Goal: Task Accomplishment & Management: Use online tool/utility

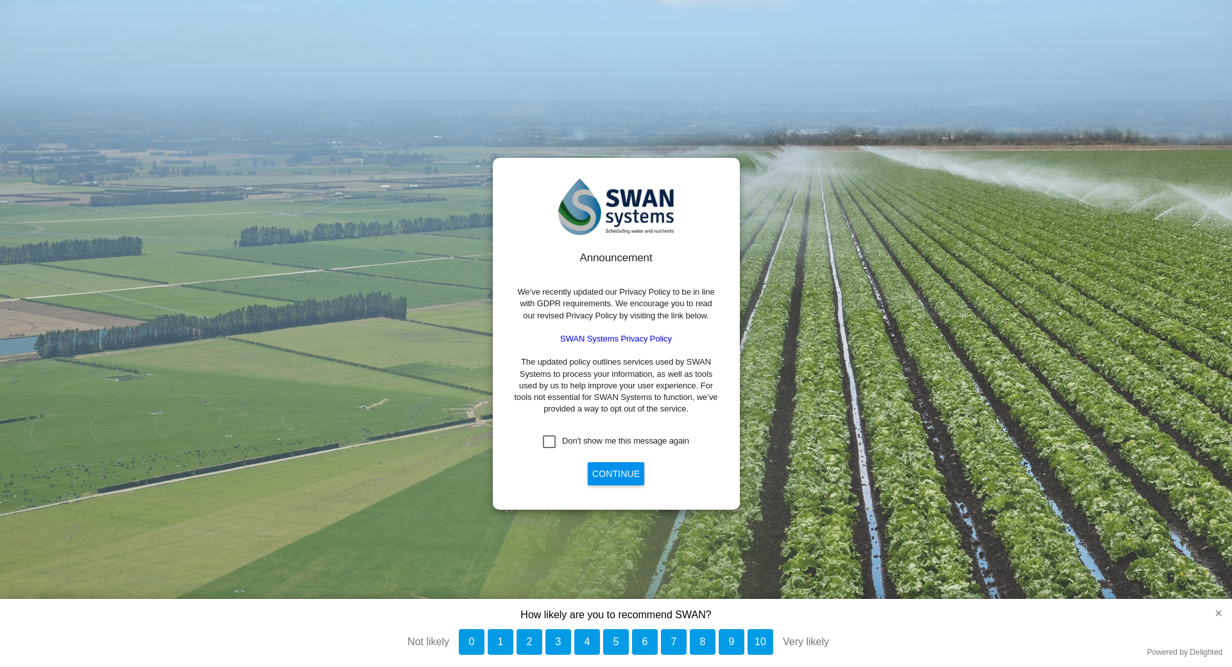
click at [595, 477] on button "Continue" at bounding box center [616, 473] width 56 height 23
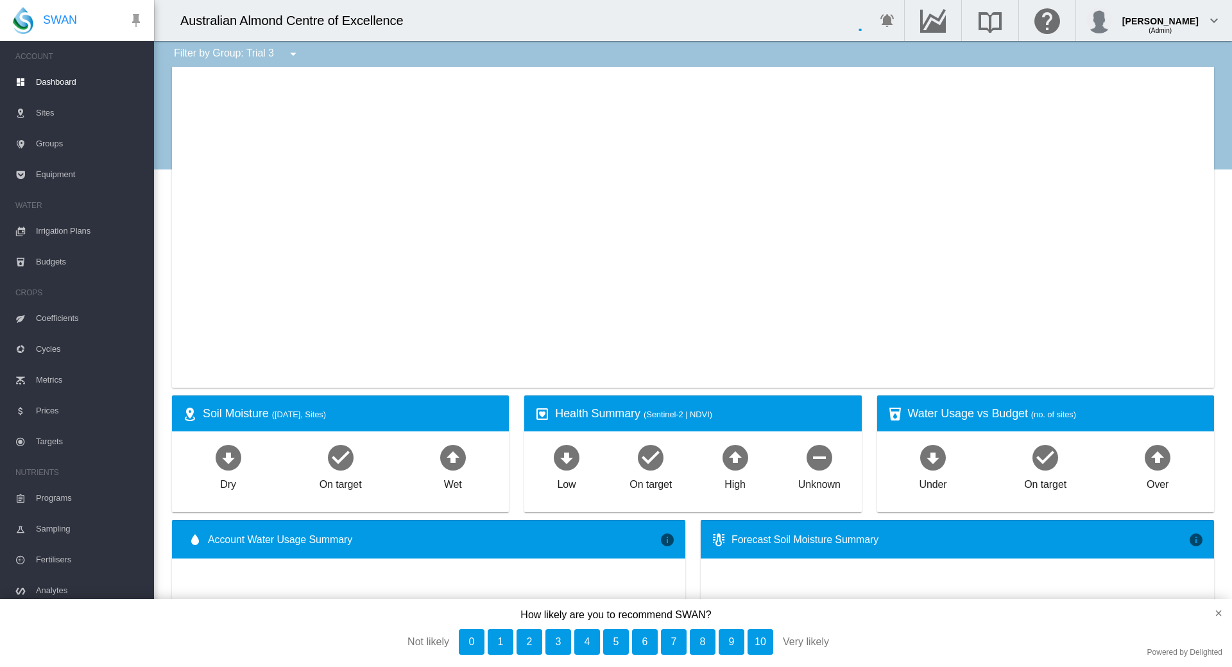
type input "**********"
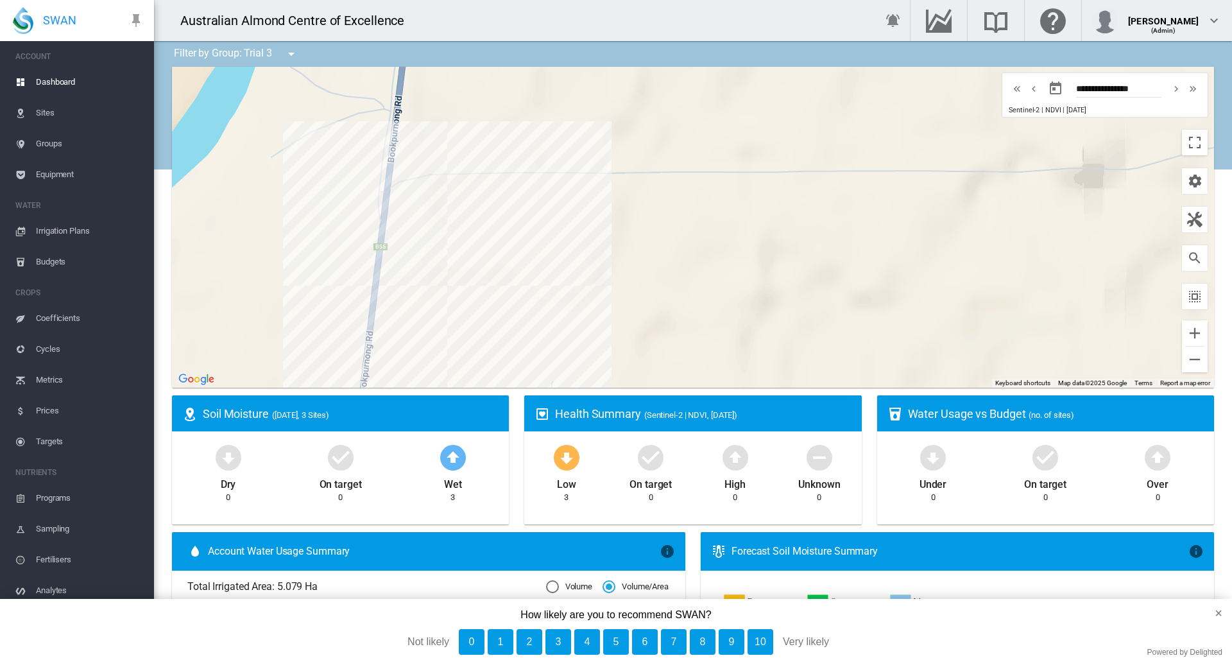
click at [287, 56] on md-icon "icon-menu-down" at bounding box center [291, 53] width 15 height 15
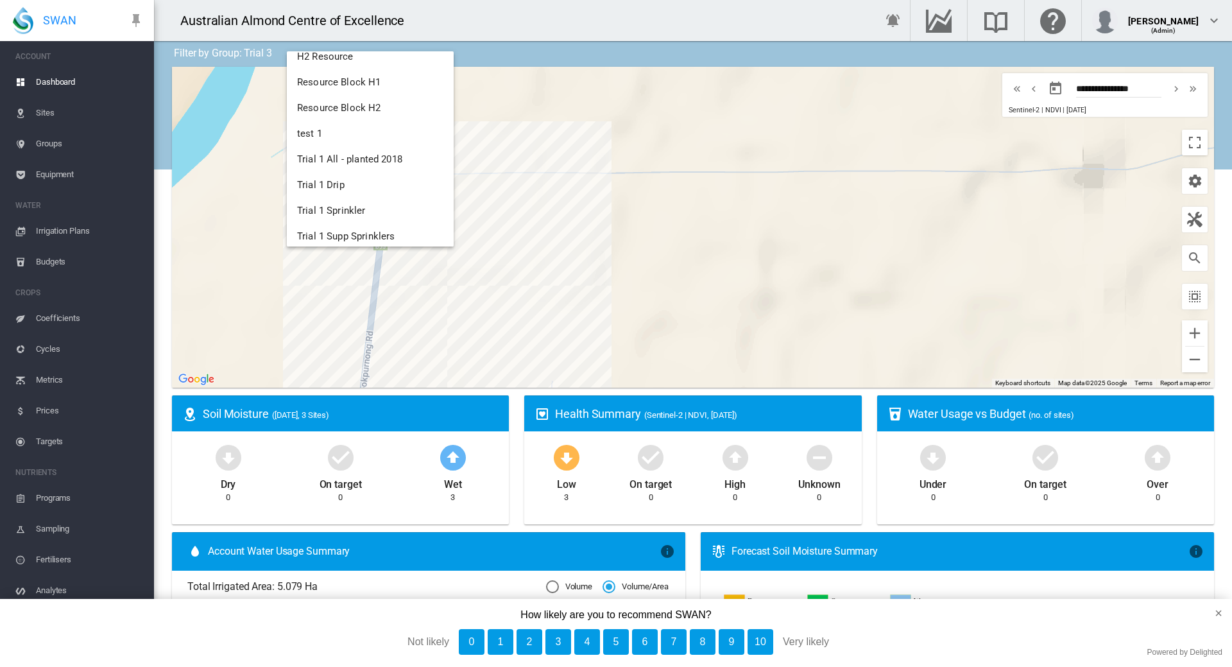
scroll to position [482, 0]
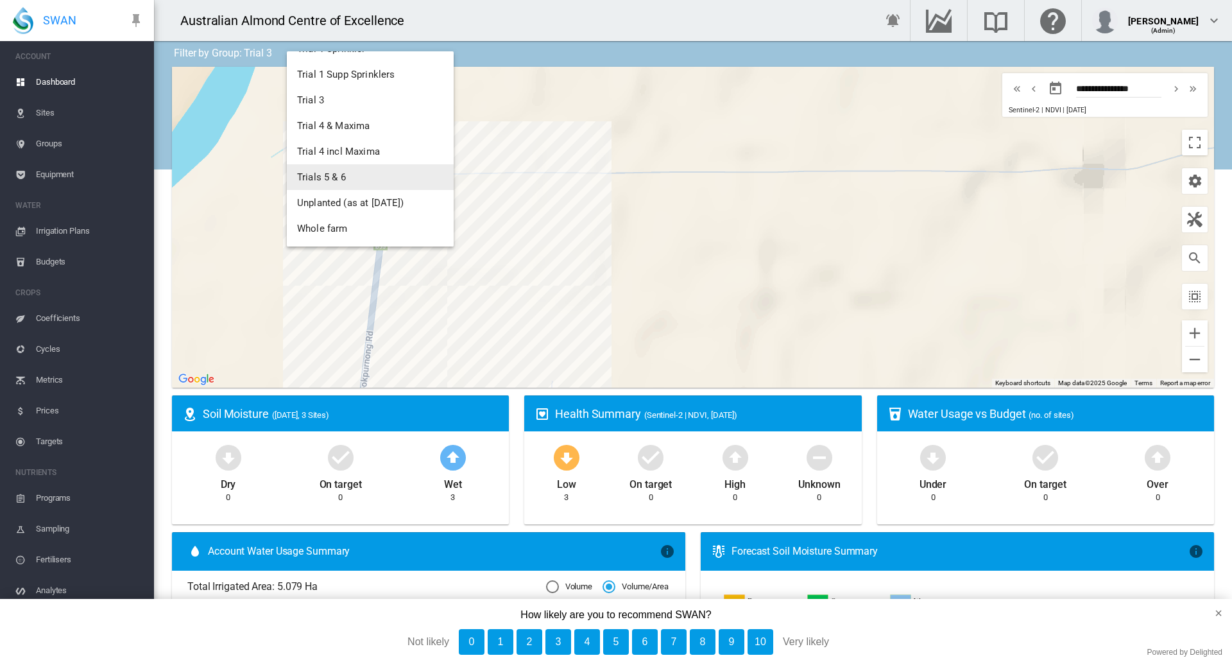
click at [318, 178] on span "Trials 5 & 6" at bounding box center [321, 177] width 49 height 12
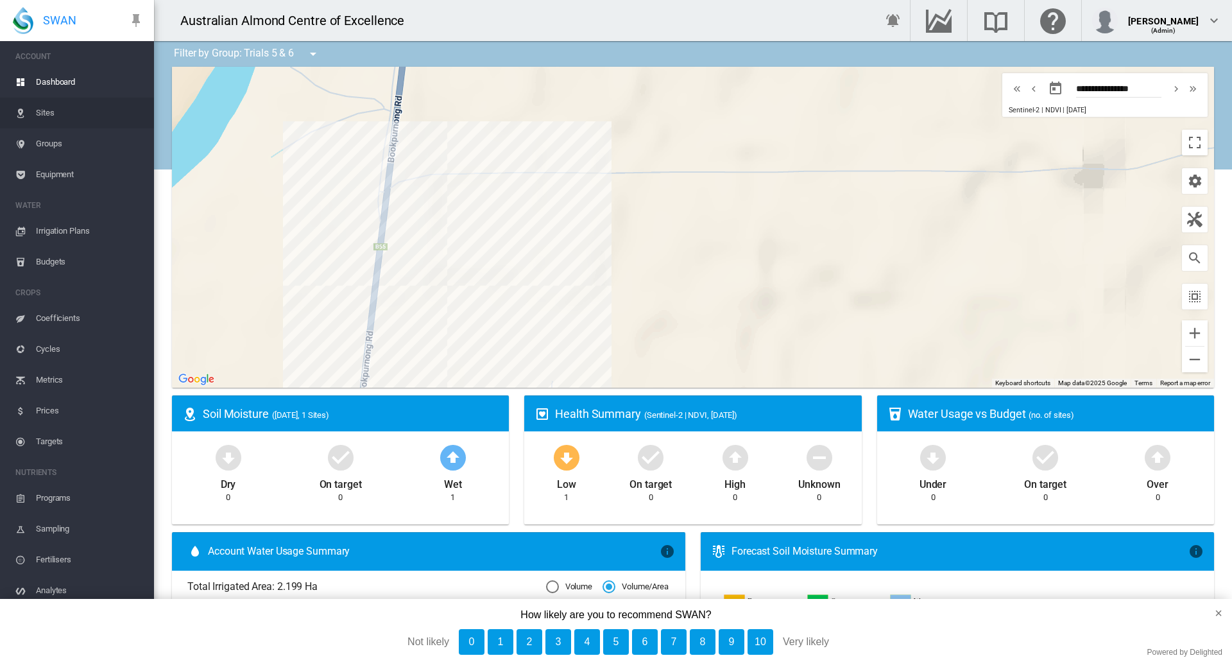
click at [47, 118] on span "Sites" at bounding box center [90, 113] width 108 height 31
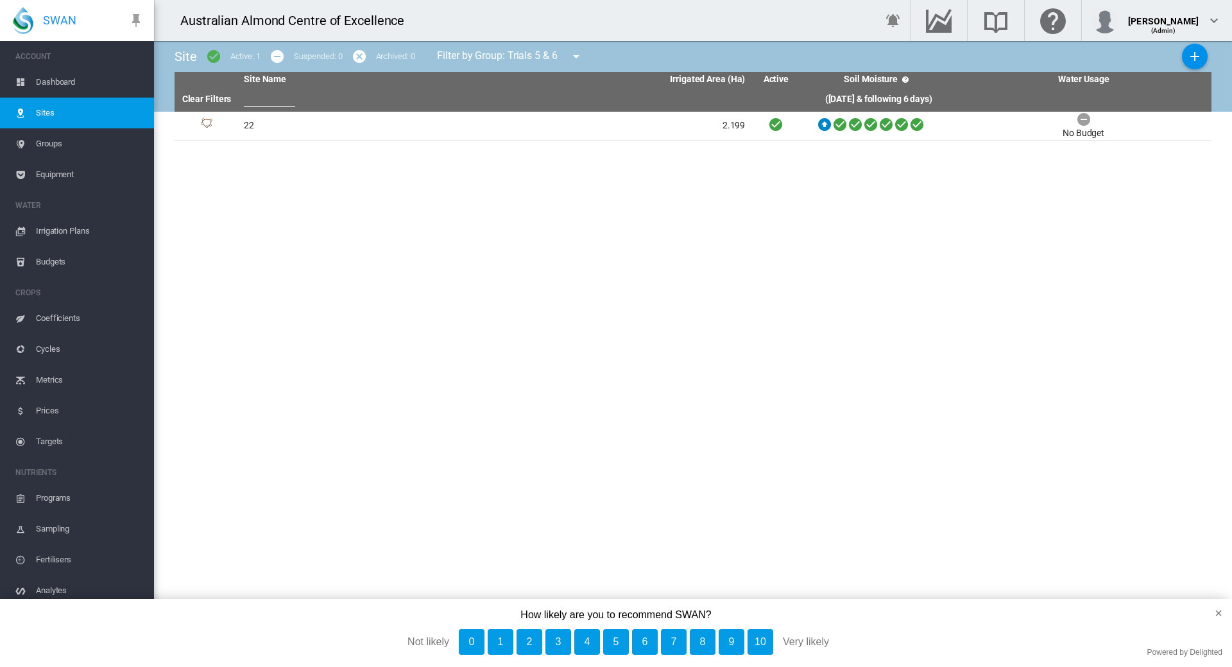
click at [51, 142] on span "Groups" at bounding box center [90, 143] width 108 height 31
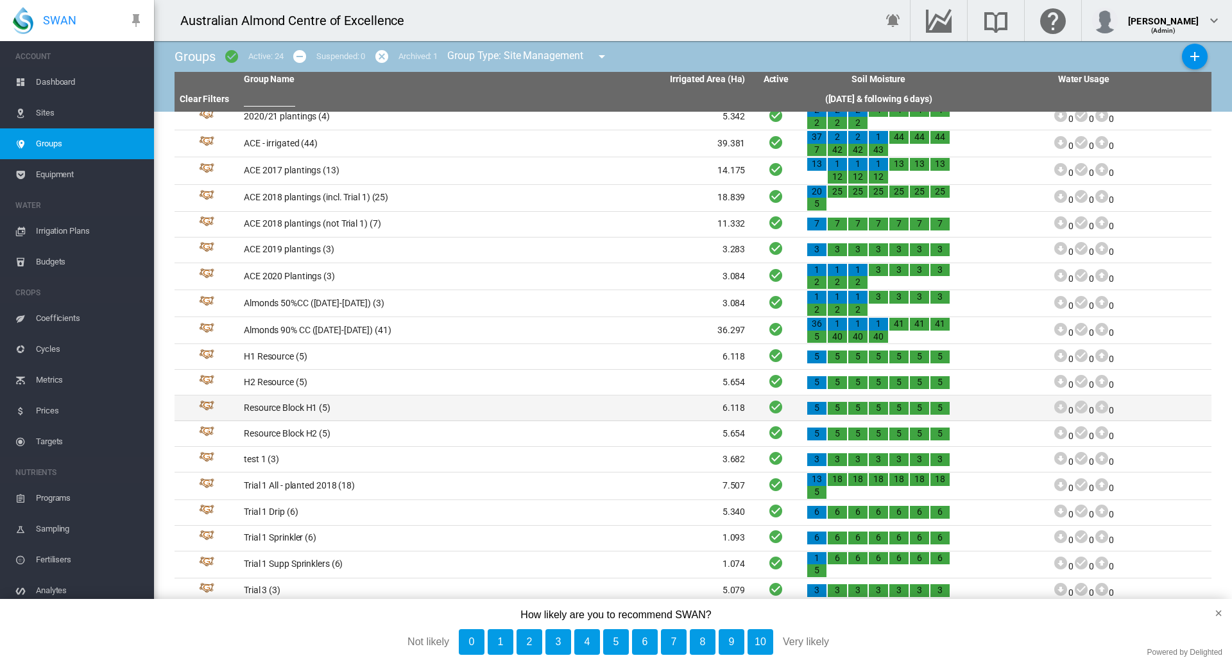
scroll to position [11, 0]
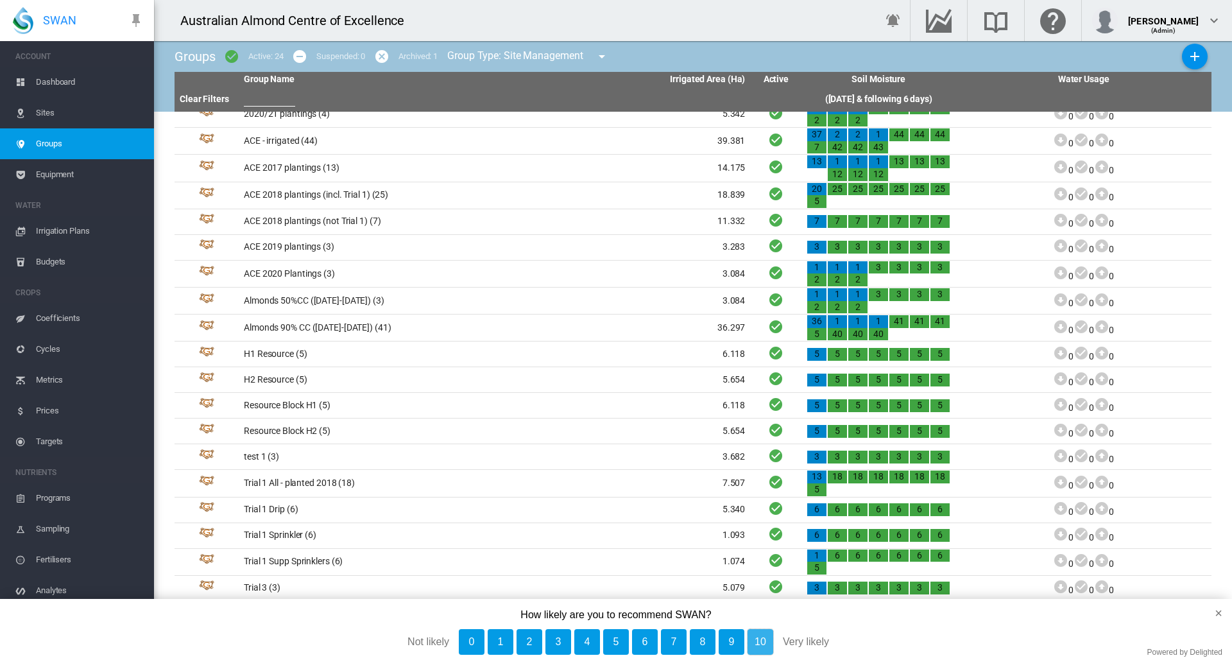
click at [763, 639] on button "10" at bounding box center [760, 642] width 26 height 26
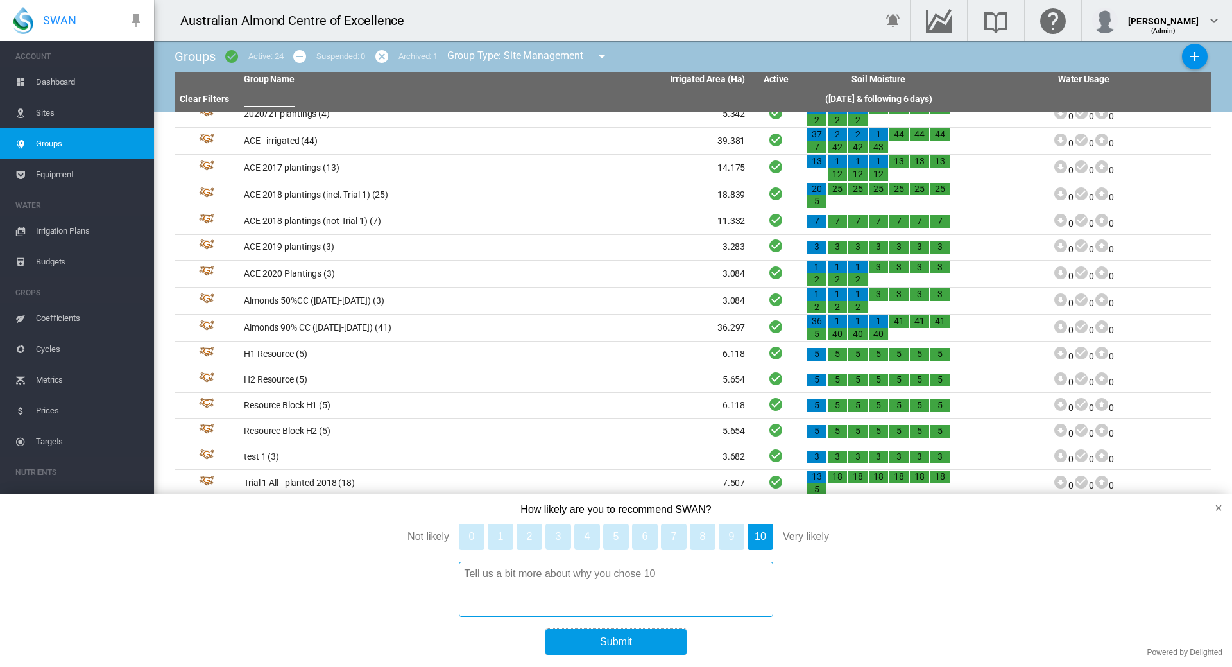
drag, startPoint x: 643, startPoint y: 640, endPoint x: 724, endPoint y: 625, distance: 82.8
click at [645, 640] on button "Submit" at bounding box center [615, 642] width 141 height 26
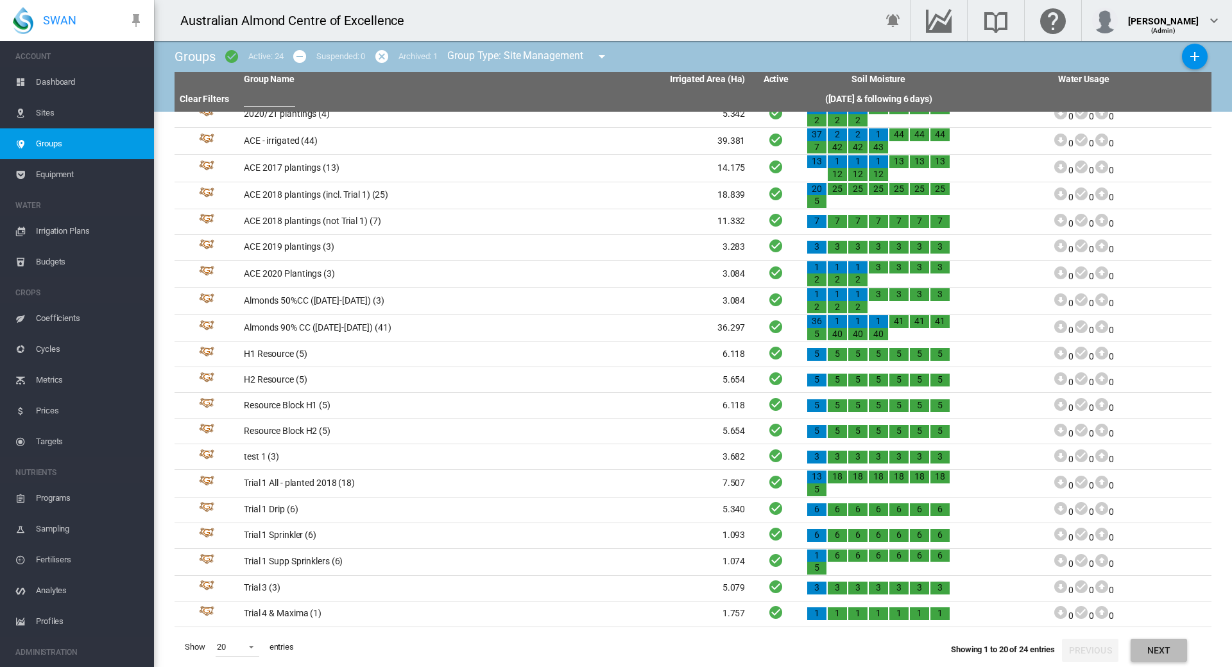
click at [1162, 654] on button "Next" at bounding box center [1158, 649] width 56 height 23
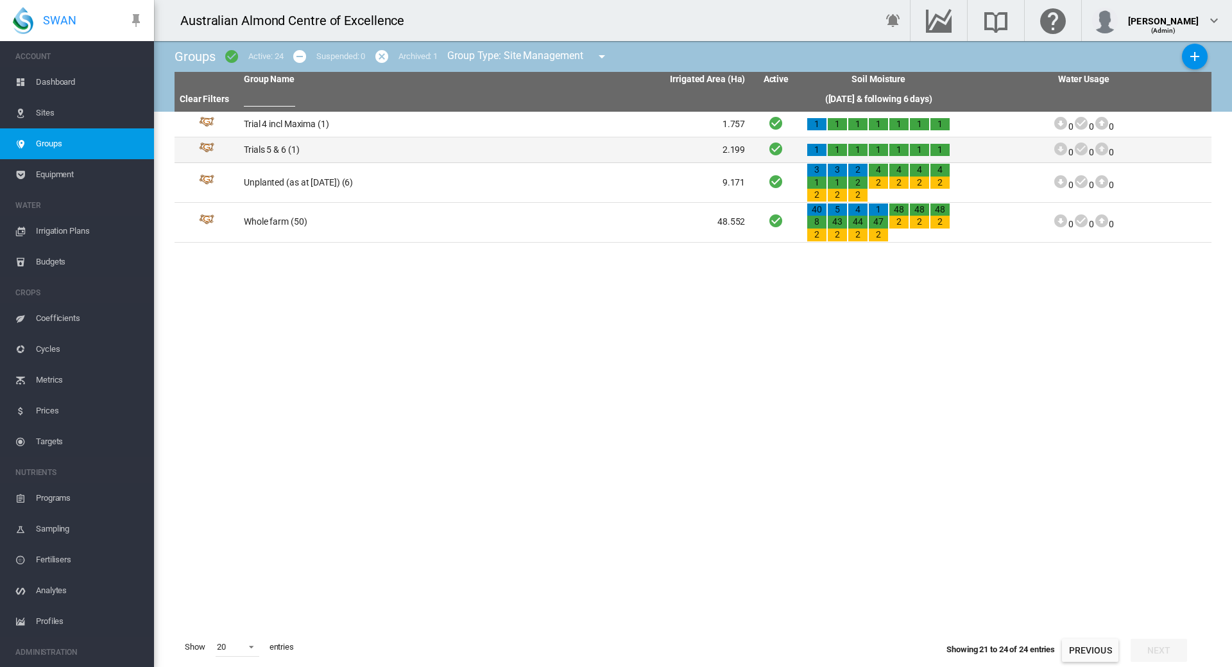
click at [295, 152] on td "Trials 5 & 6 (1)" at bounding box center [367, 149] width 256 height 25
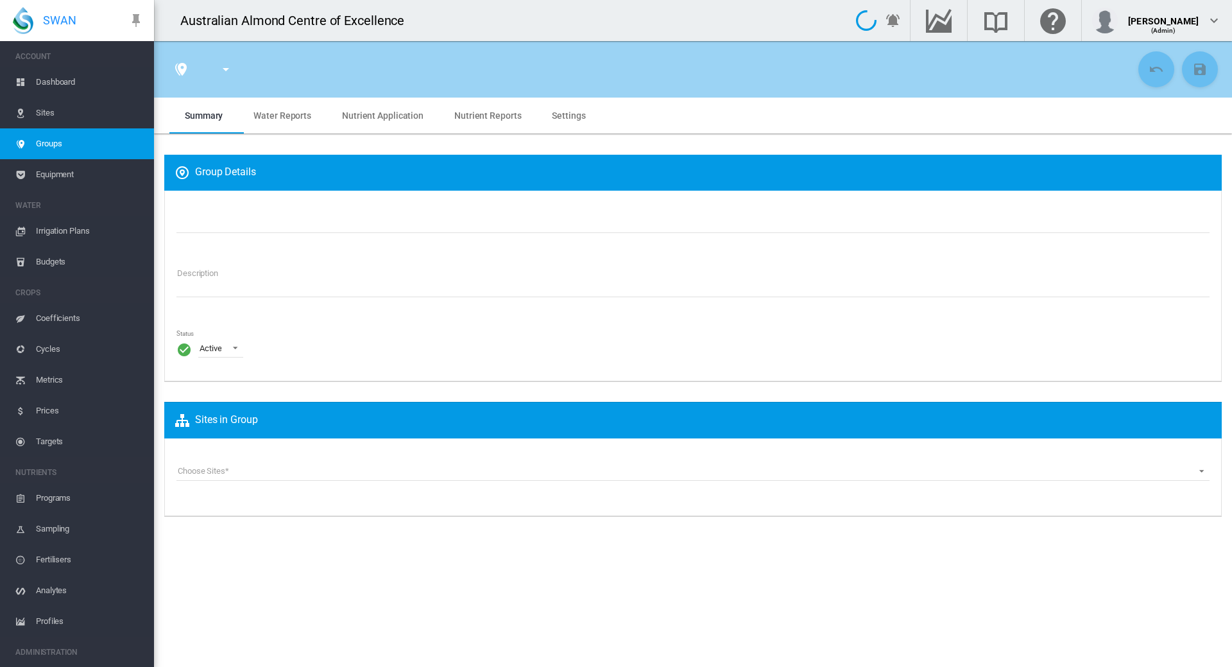
type input "**********"
type textarea "**********"
type input "*"
type input "**"
type input "*"
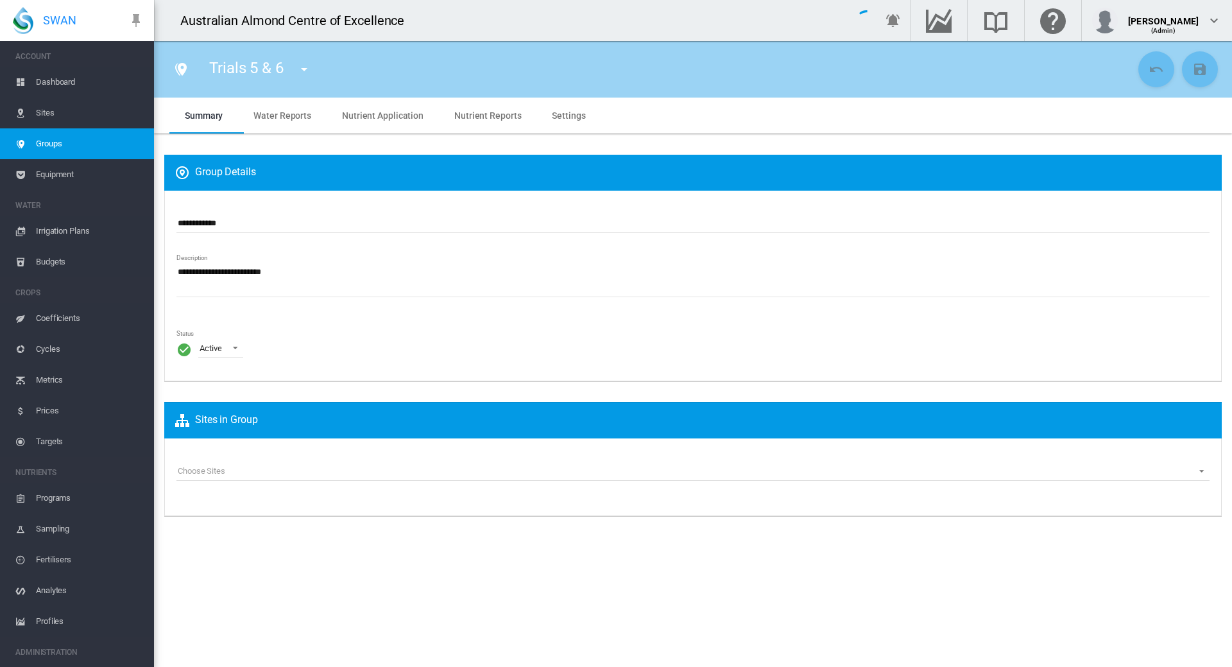
type input "***"
type input "**"
click at [285, 116] on span "Water Reports" at bounding box center [282, 115] width 58 height 10
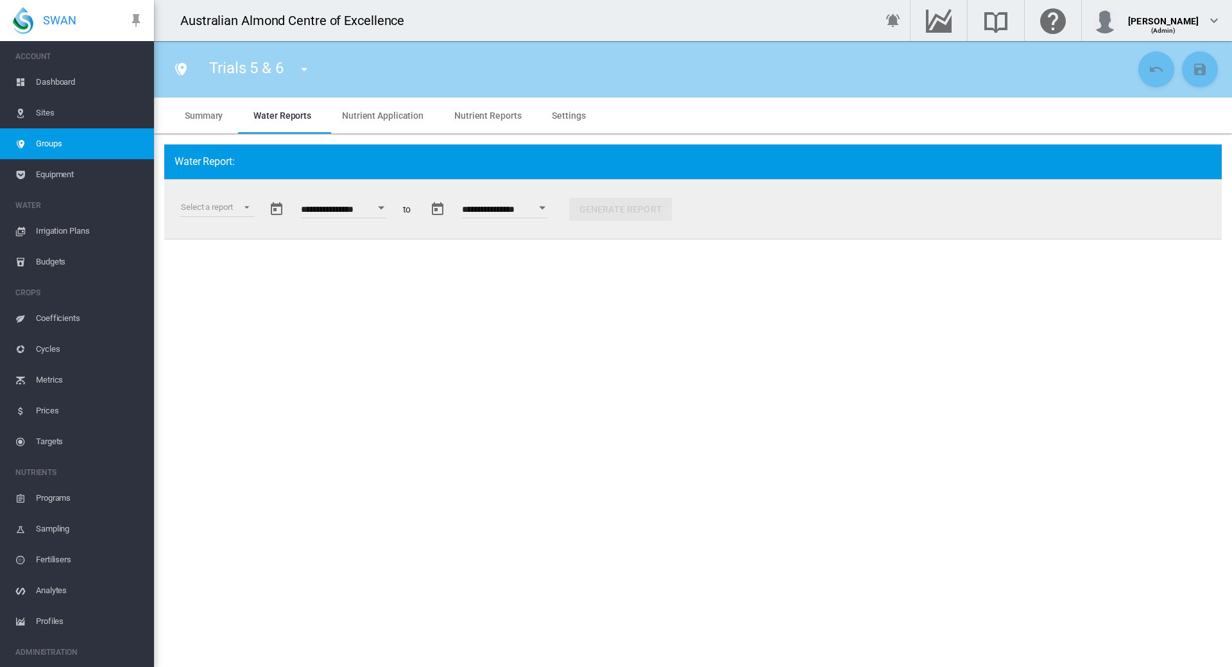
click at [569, 119] on span "Settings" at bounding box center [568, 115] width 33 height 10
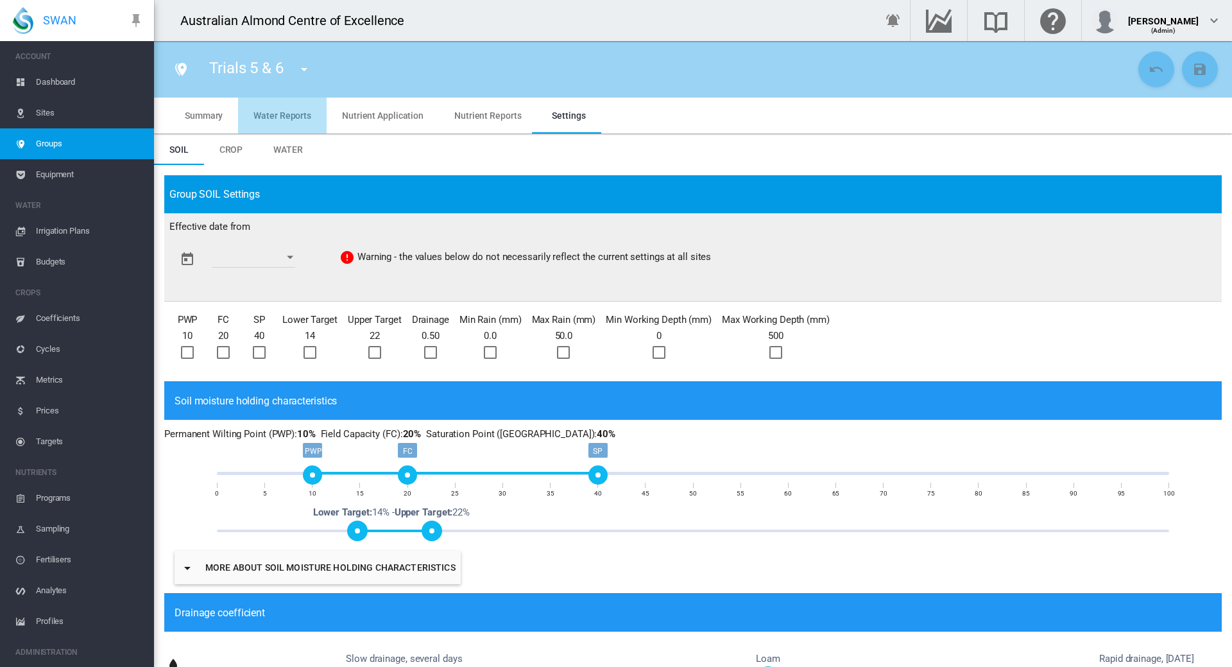
click at [293, 112] on span "Water Reports" at bounding box center [282, 115] width 58 height 10
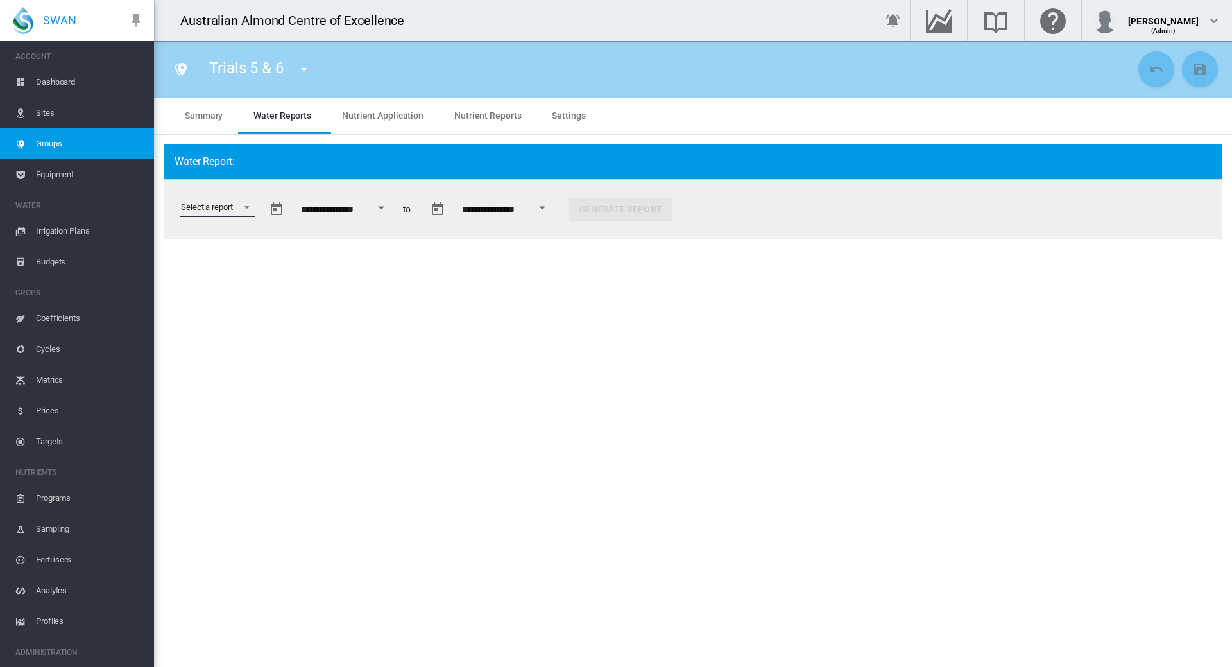
click at [248, 206] on md-select "Select a report Data Extract Irrigation Planned and Applied Soil Moisture Statu…" at bounding box center [217, 207] width 75 height 19
click at [220, 219] on div "Irrigation Planned and Applied" at bounding box center [234, 218] width 106 height 12
click at [438, 208] on div "Open calendar" at bounding box center [435, 207] width 6 height 3
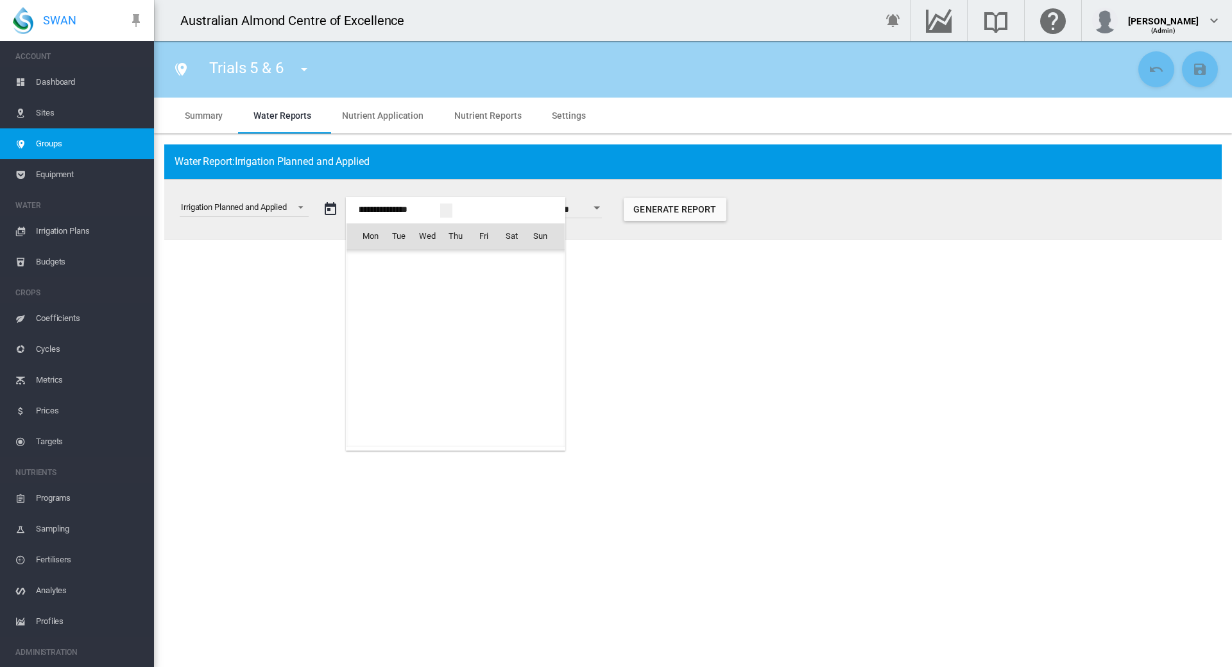
scroll to position [31789, 0]
click at [388, 263] on span "[DATE]" at bounding box center [375, 263] width 26 height 10
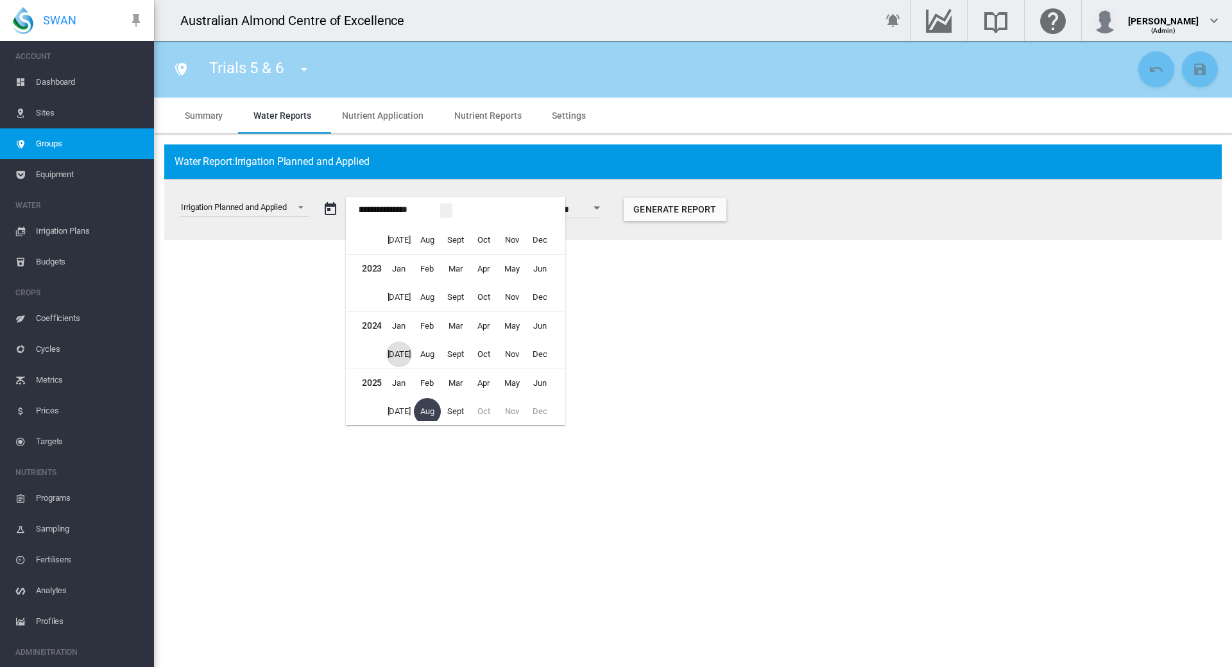
click at [403, 357] on span "[DATE]" at bounding box center [399, 354] width 26 height 26
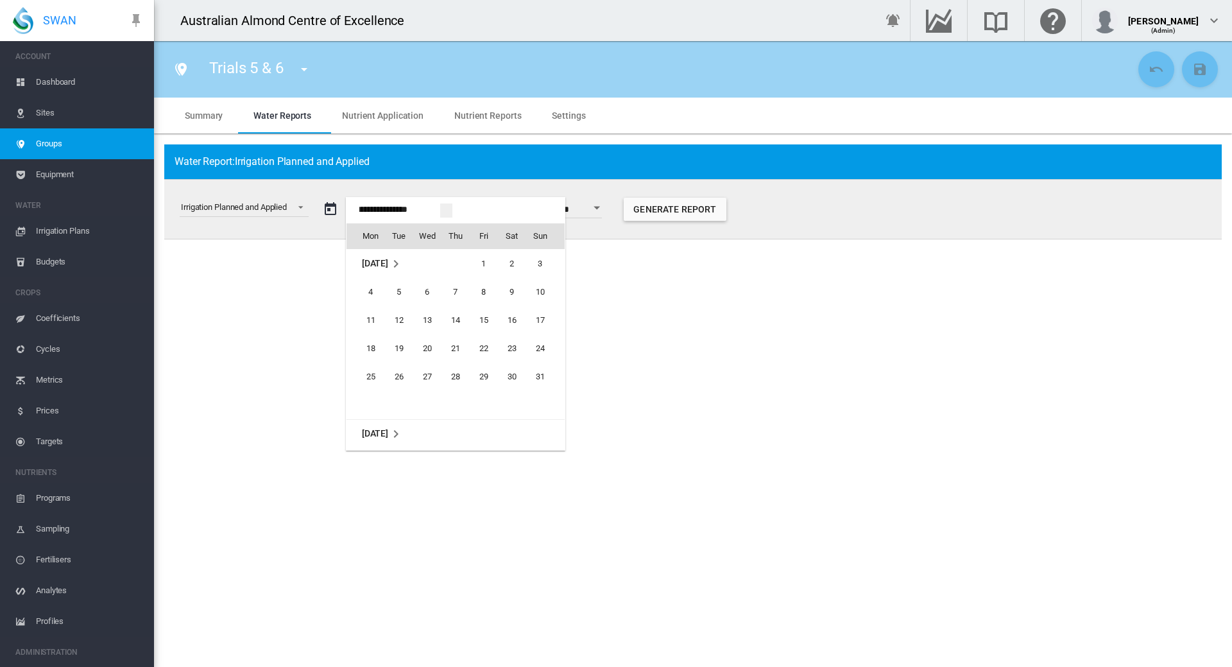
scroll to position [29579, 0]
click at [374, 291] on span "1" at bounding box center [371, 292] width 26 height 26
type input "**********"
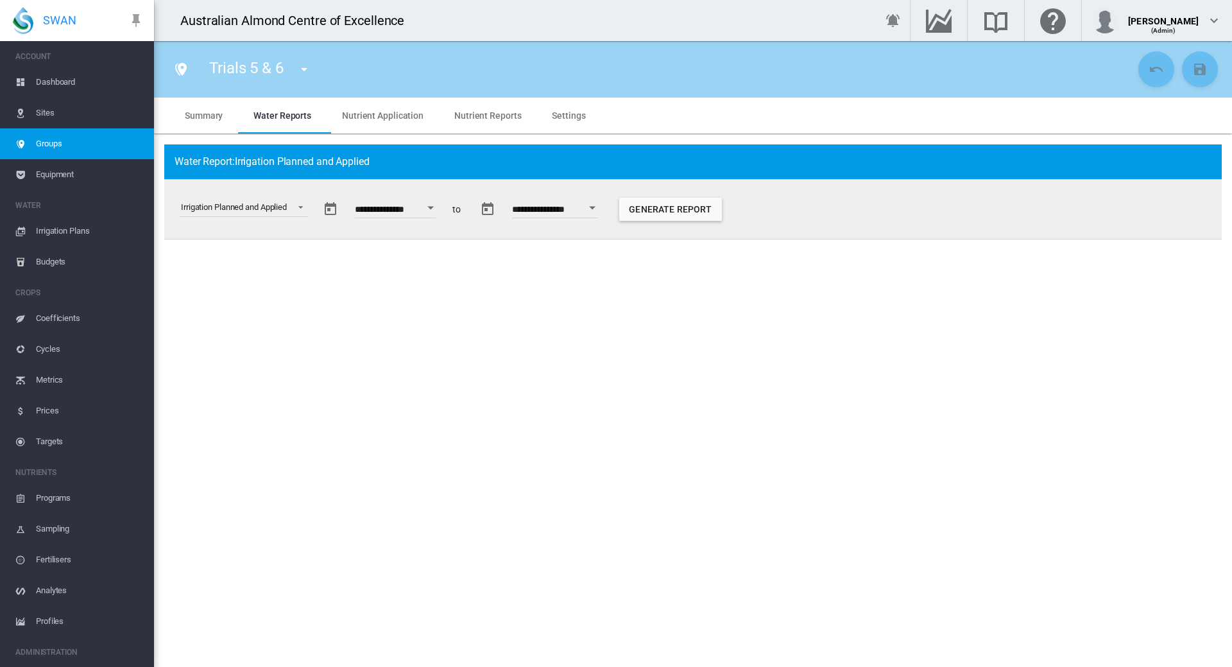
click at [600, 209] on button "Open calendar" at bounding box center [592, 207] width 23 height 23
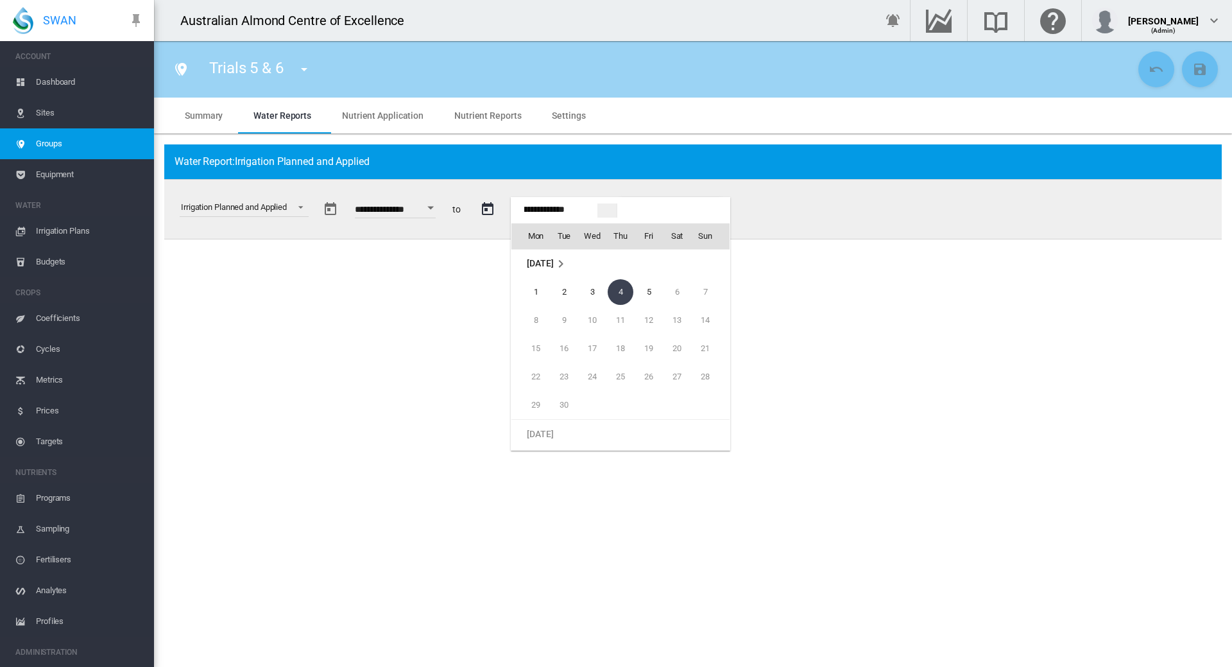
click at [534, 262] on span "[DATE]" at bounding box center [540, 263] width 26 height 10
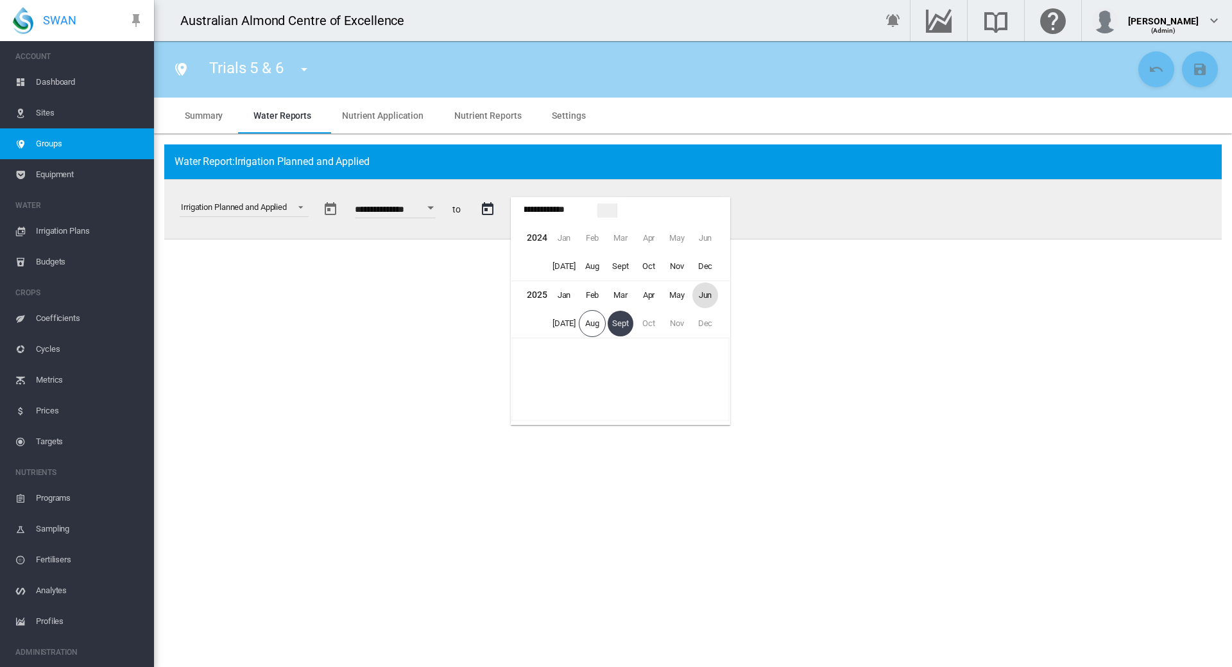
click at [706, 293] on span "Jun" at bounding box center [705, 295] width 26 height 26
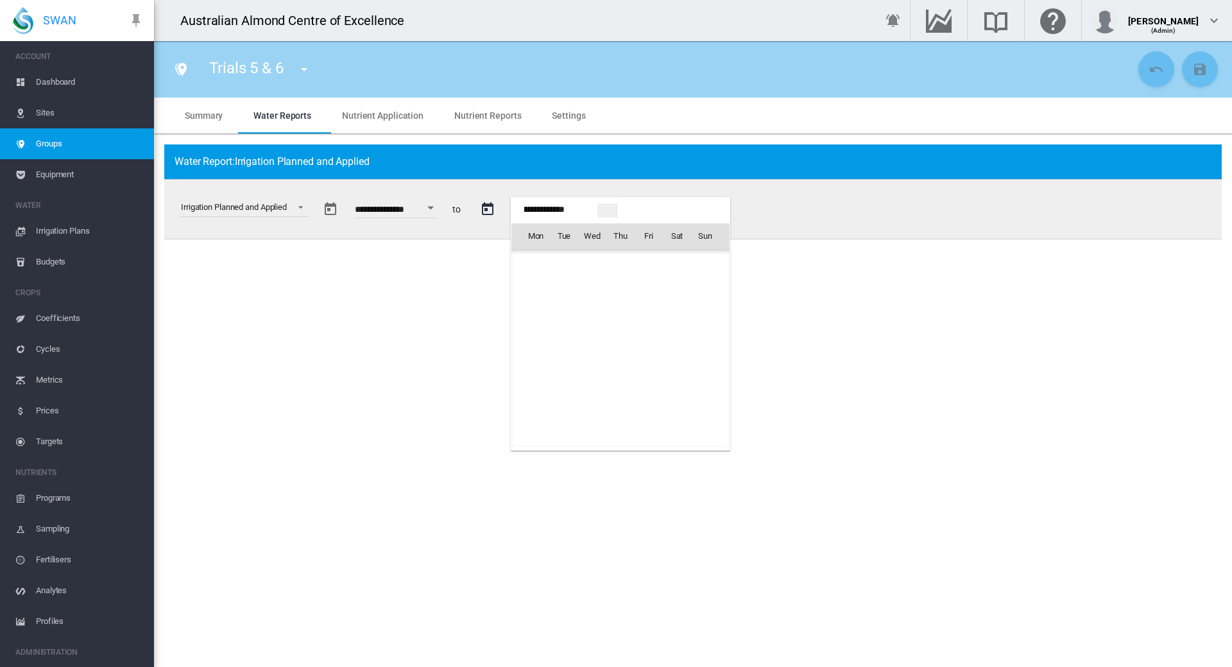
scroll to position [1870, 0]
click at [535, 406] on span "30" at bounding box center [536, 405] width 26 height 26
type input "**********"
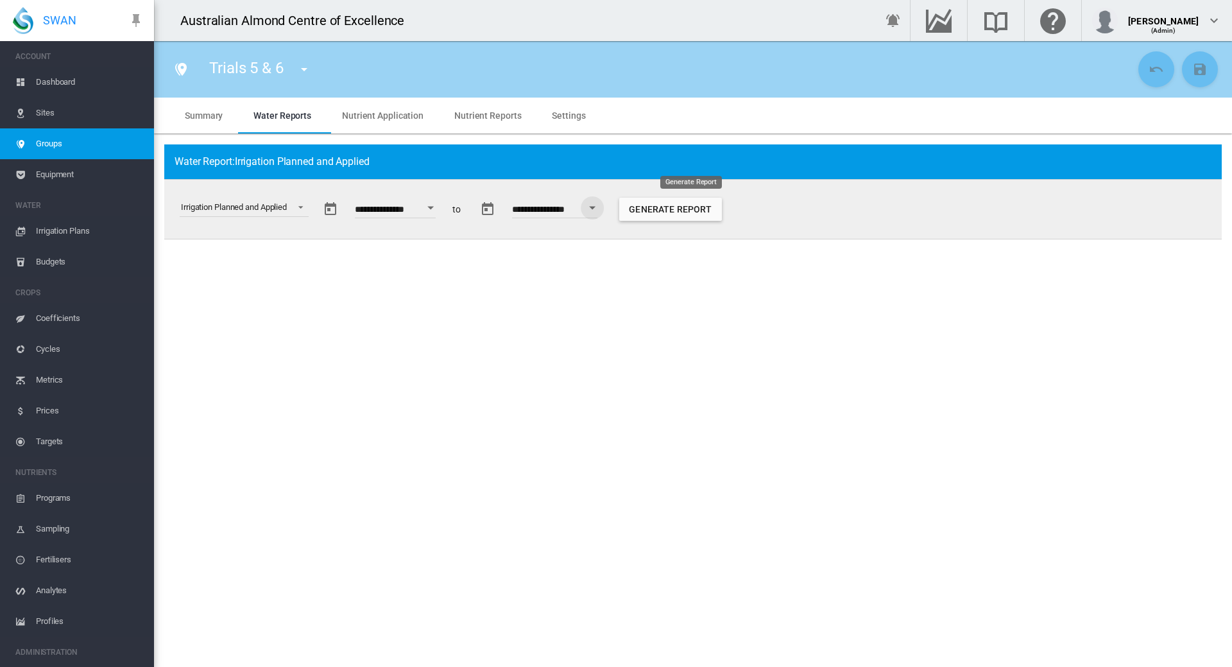
click at [711, 211] on button "Generate Report" at bounding box center [670, 209] width 103 height 23
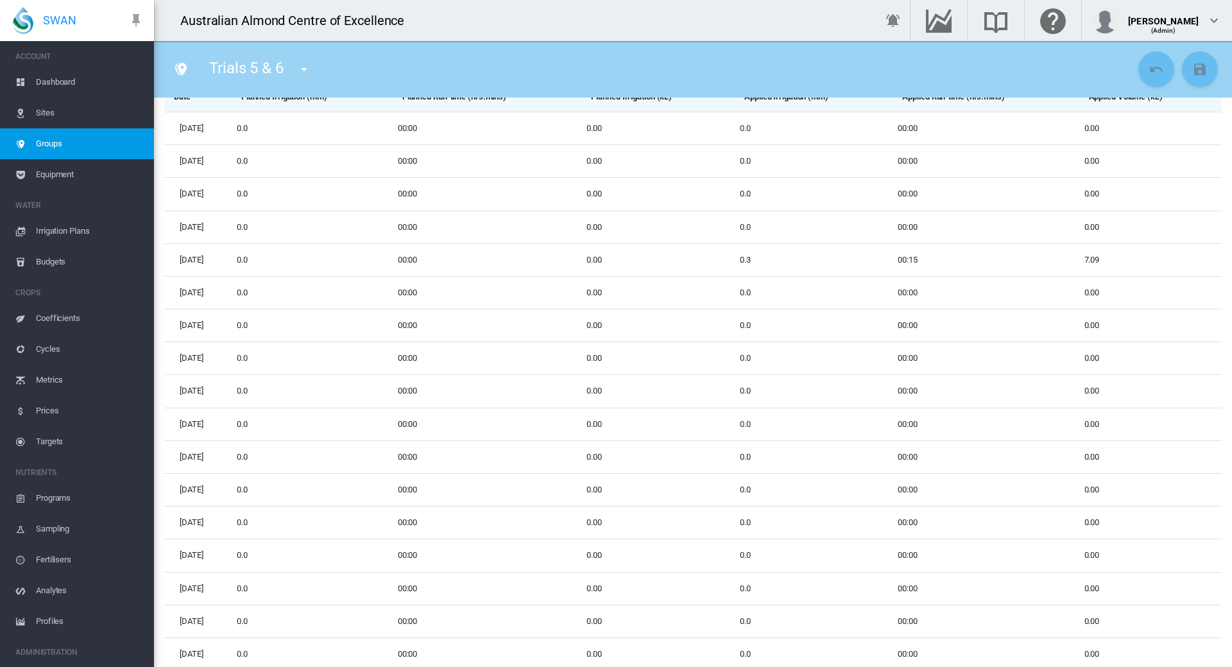
scroll to position [0, 0]
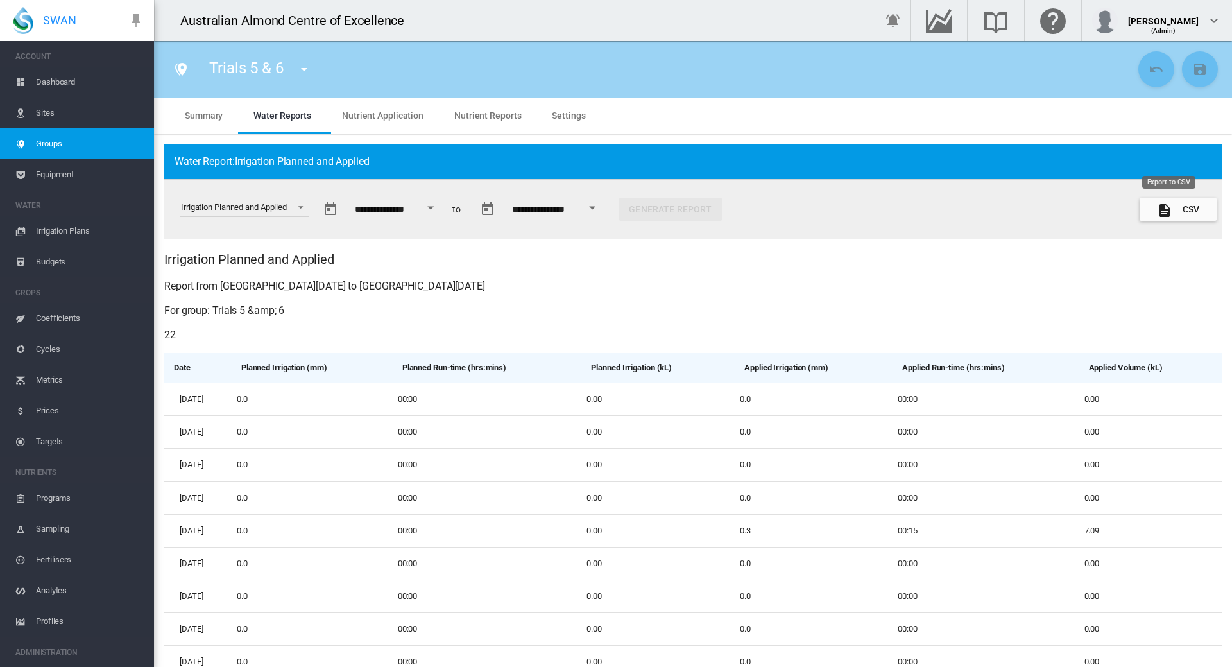
click at [1171, 210] on button "CSV" at bounding box center [1177, 209] width 77 height 23
